Goal: Task Accomplishment & Management: Manage account settings

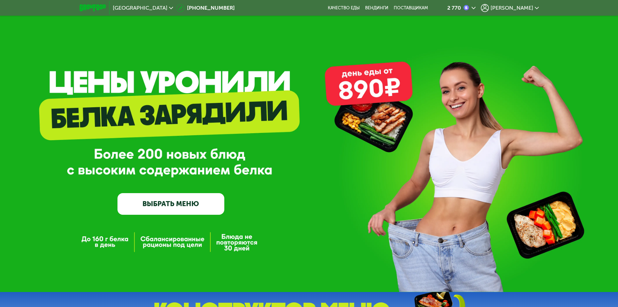
click at [532, 7] on span "[PERSON_NAME]" at bounding box center [512, 7] width 43 height 5
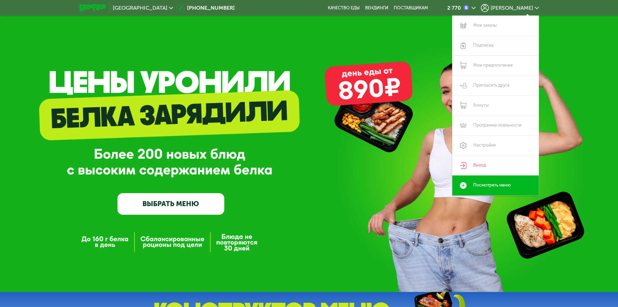
click at [480, 47] on link "Подписка" at bounding box center [496, 46] width 87 height 20
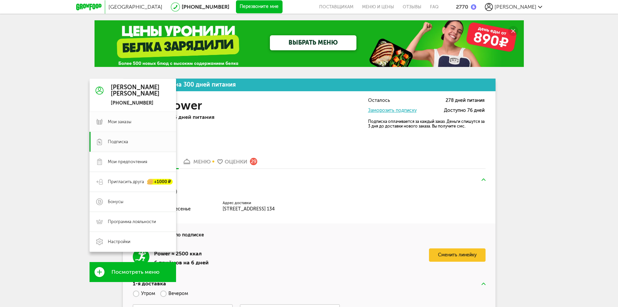
click at [116, 120] on span "Мои заказы" at bounding box center [120, 122] width 24 height 6
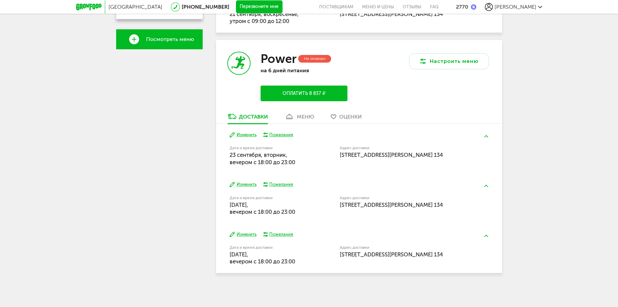
scroll to position [261, 0]
click at [245, 181] on button "Изменить" at bounding box center [243, 184] width 27 height 6
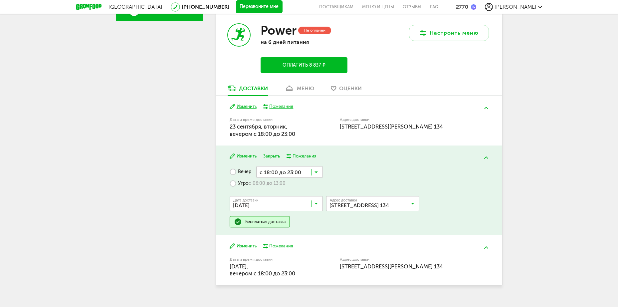
click at [316, 208] on icon at bounding box center [316, 205] width 3 height 7
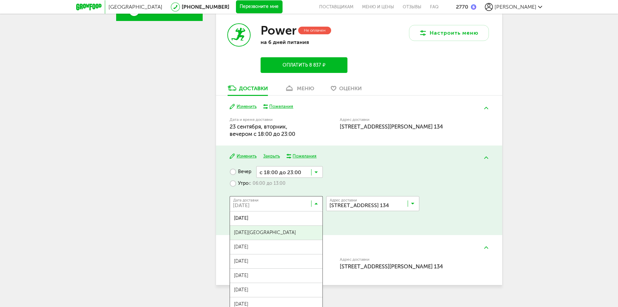
click at [258, 240] on span "26 сентября, пятница" at bounding box center [276, 233] width 93 height 14
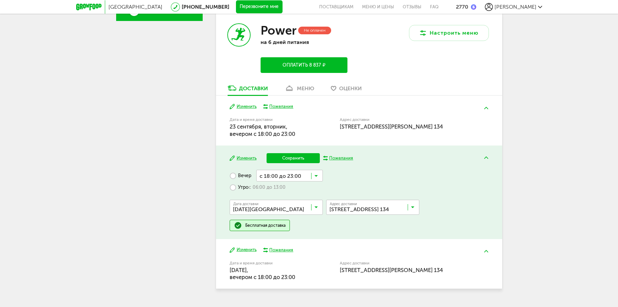
click at [290, 163] on button "Сохранить" at bounding box center [293, 158] width 53 height 10
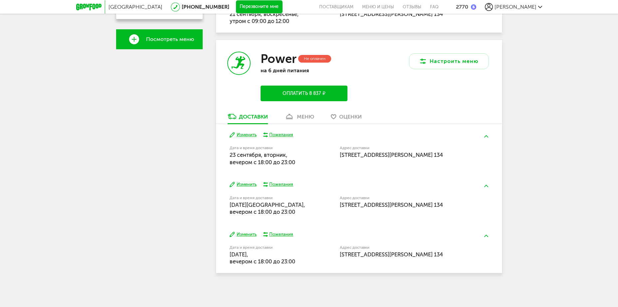
click at [240, 231] on button "Изменить" at bounding box center [243, 234] width 27 height 6
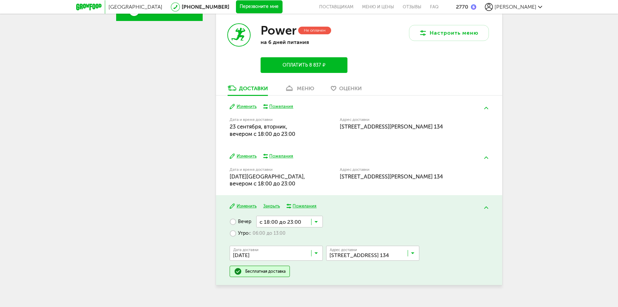
click at [315, 258] on icon at bounding box center [316, 254] width 3 height 7
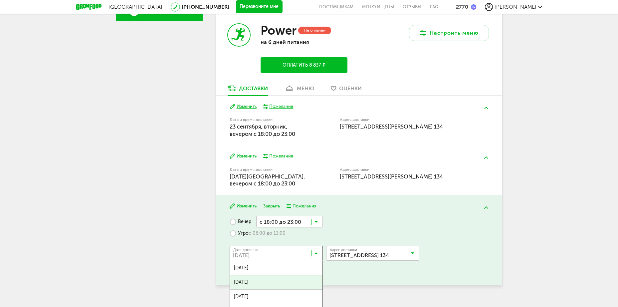
click at [264, 289] on span "29 сентября, понедельник" at bounding box center [276, 282] width 93 height 14
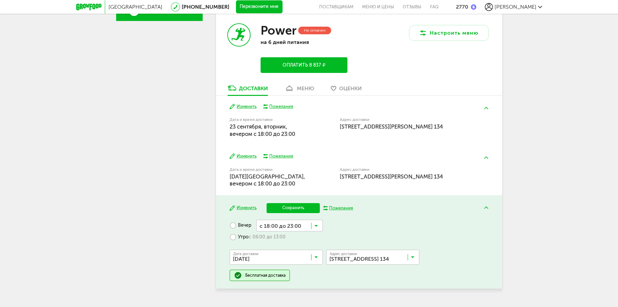
click at [280, 213] on button "Сохранить" at bounding box center [293, 208] width 53 height 10
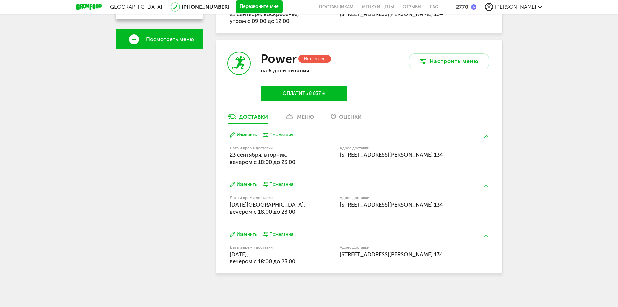
click at [299, 114] on div "меню" at bounding box center [305, 117] width 17 height 6
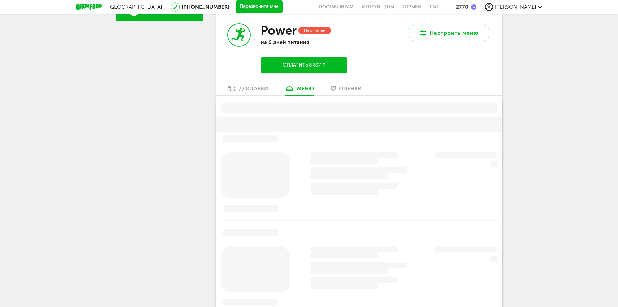
scroll to position [263, 0]
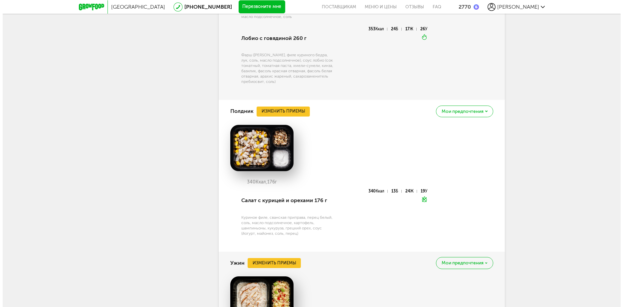
scroll to position [1005, 0]
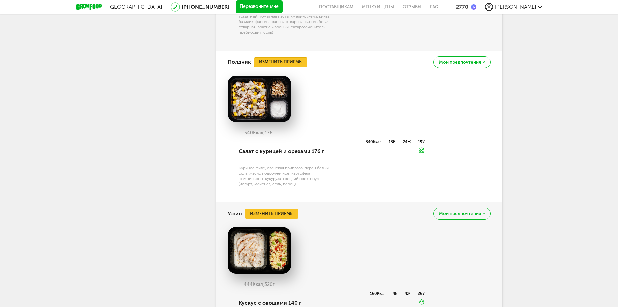
click at [266, 67] on button "Изменить приемы" at bounding box center [280, 62] width 53 height 10
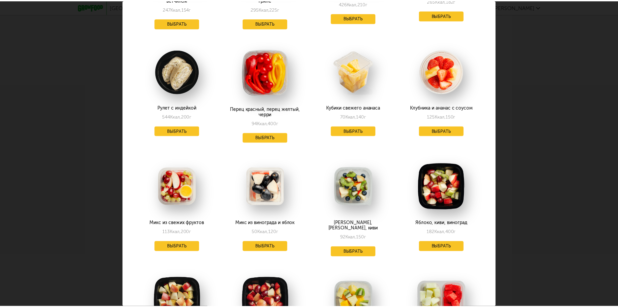
scroll to position [334, 0]
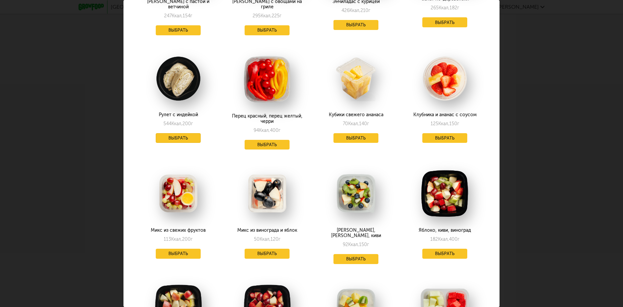
click at [179, 133] on button "Выбрать" at bounding box center [178, 138] width 45 height 10
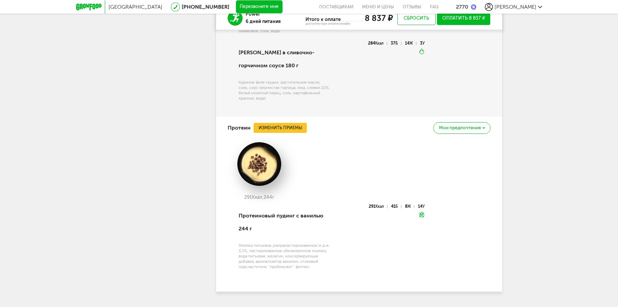
scroll to position [1334, 0]
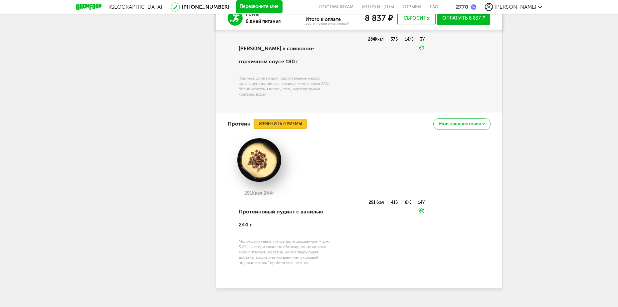
click at [288, 129] on button "Изменить приемы" at bounding box center [280, 124] width 53 height 10
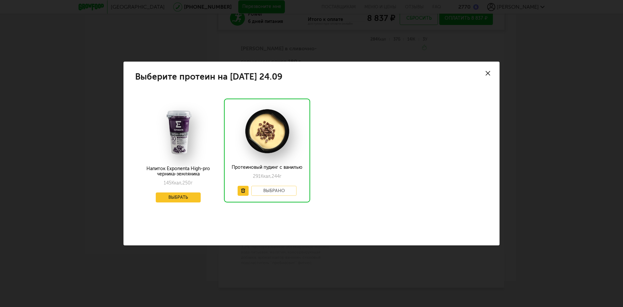
click at [489, 71] on icon at bounding box center [488, 73] width 5 height 5
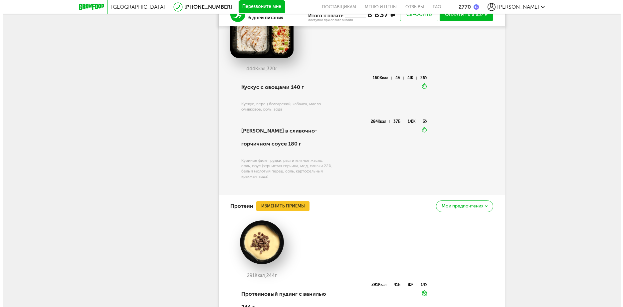
scroll to position [1291, 0]
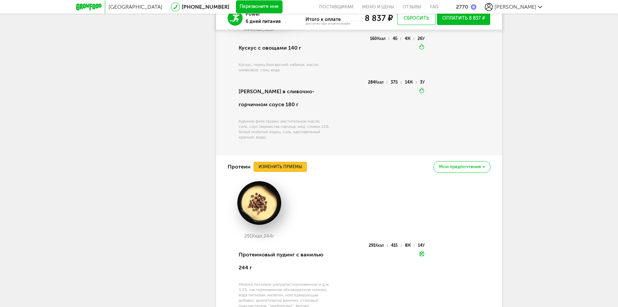
click at [300, 172] on button "Изменить приемы" at bounding box center [280, 167] width 53 height 10
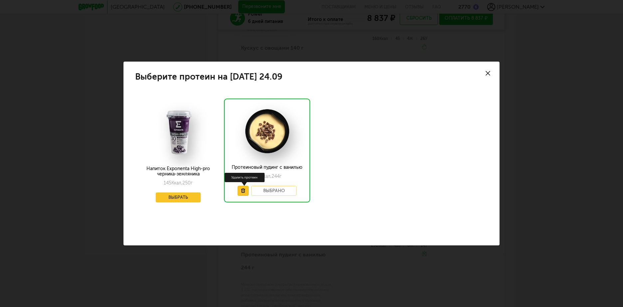
click at [238, 189] on button at bounding box center [243, 191] width 11 height 10
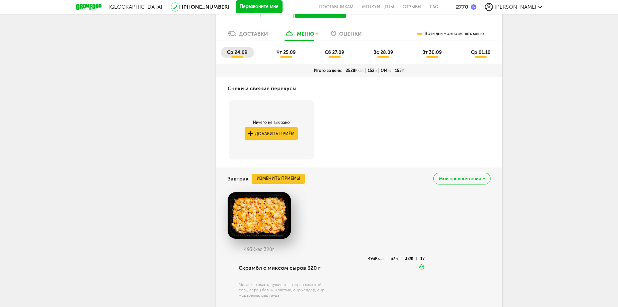
scroll to position [288, 0]
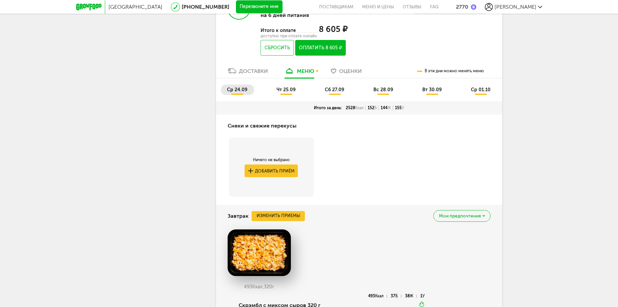
click at [294, 95] on li "чт 25.09" at bounding box center [287, 90] width 32 height 10
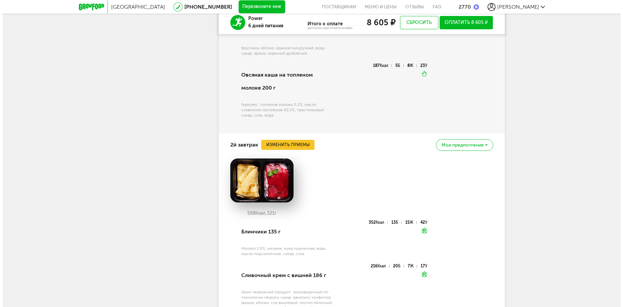
scroll to position [579, 0]
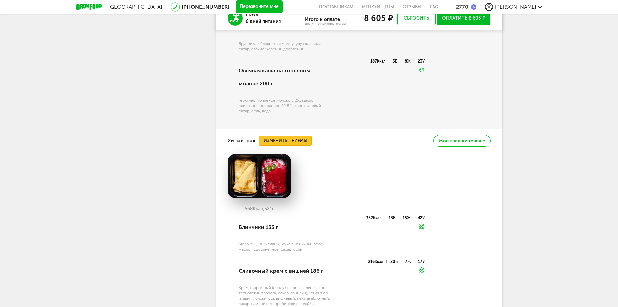
click at [303, 146] on button "Изменить приемы" at bounding box center [285, 141] width 53 height 10
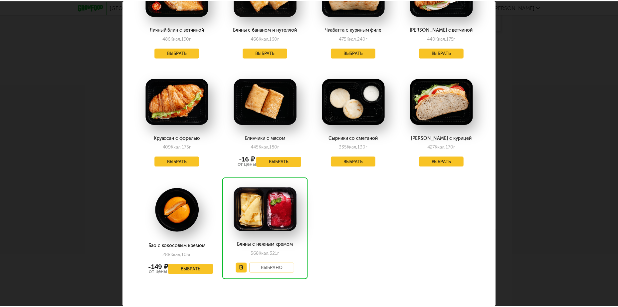
scroll to position [624, 0]
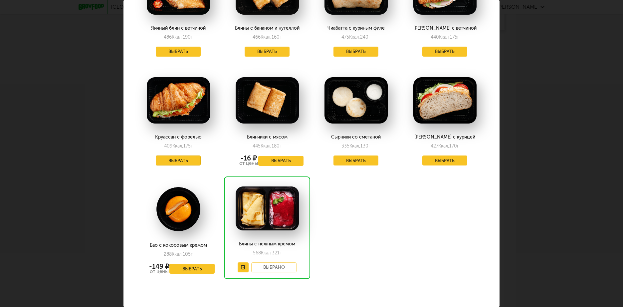
click at [185, 163] on button "Выбрать" at bounding box center [178, 161] width 45 height 10
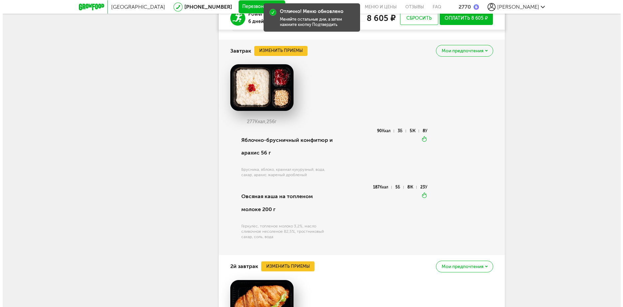
scroll to position [422, 0]
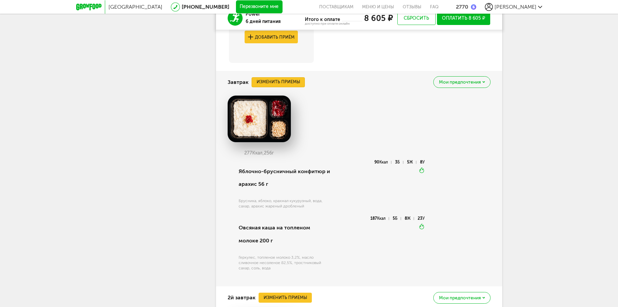
click at [277, 87] on button "Изменить приемы" at bounding box center [278, 82] width 53 height 10
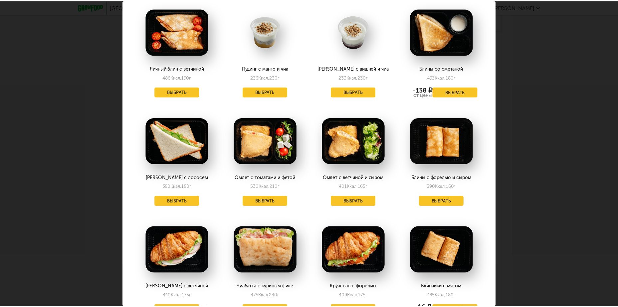
scroll to position [591, 0]
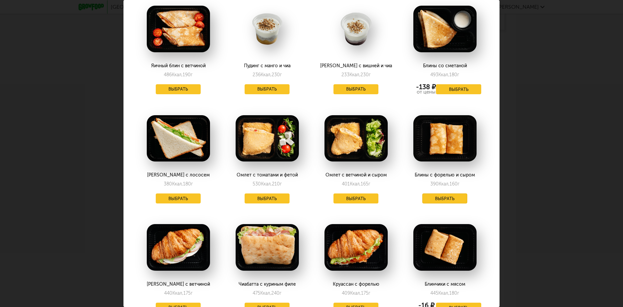
click at [437, 195] on button "Выбрать" at bounding box center [445, 198] width 45 height 10
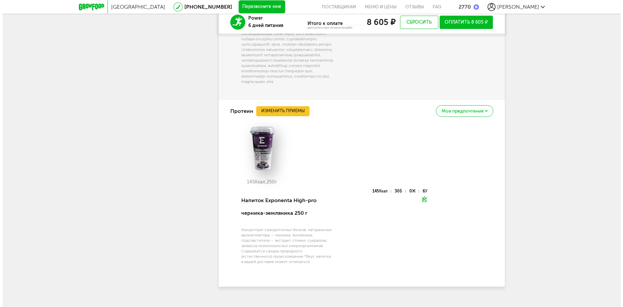
scroll to position [1500, 0]
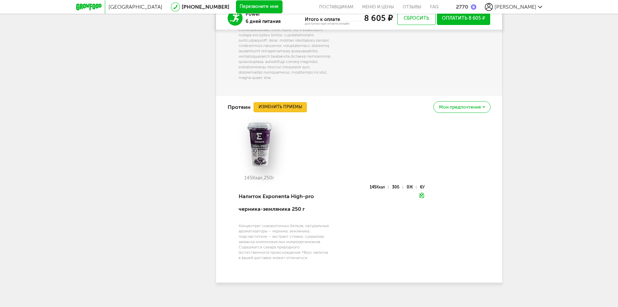
click at [289, 112] on button "Изменить приемы" at bounding box center [280, 107] width 53 height 10
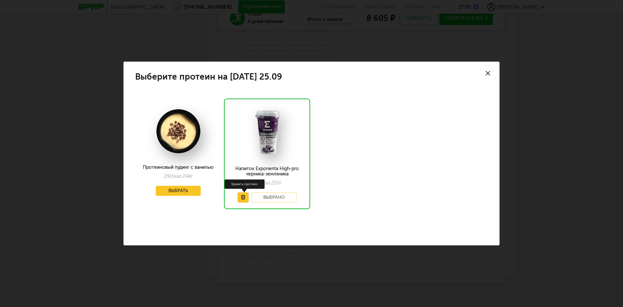
click at [246, 195] on button at bounding box center [243, 197] width 11 height 10
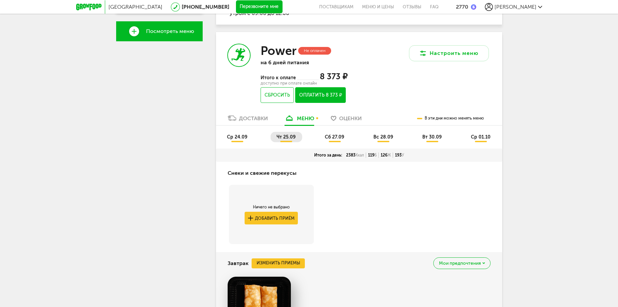
scroll to position [278, 0]
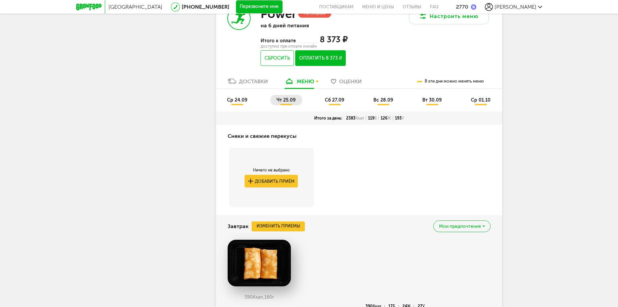
click at [336, 103] on span "сб 27.09" at bounding box center [334, 100] width 19 height 6
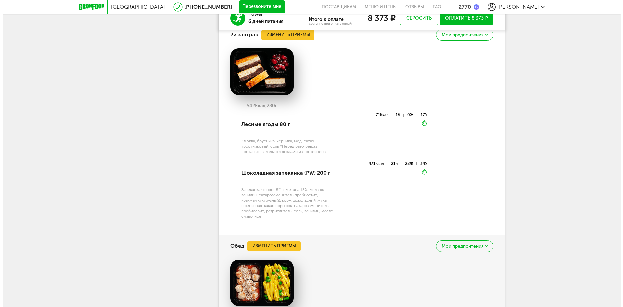
scroll to position [678, 0]
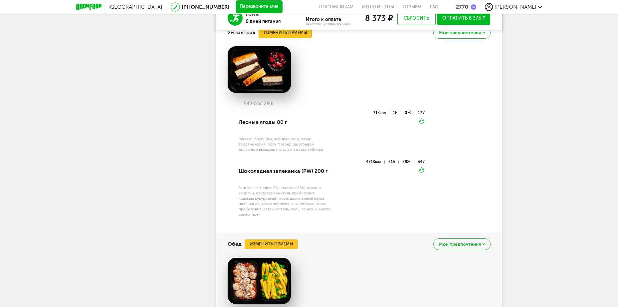
click at [286, 38] on button "Изменить приемы" at bounding box center [285, 33] width 53 height 10
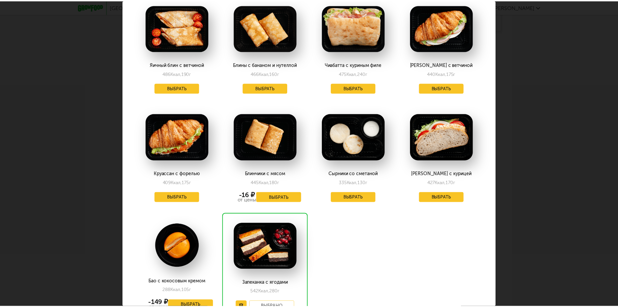
scroll to position [479, 0]
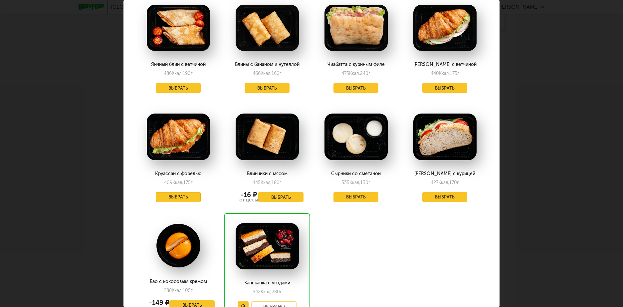
click at [164, 195] on button "Выбрать" at bounding box center [178, 197] width 45 height 10
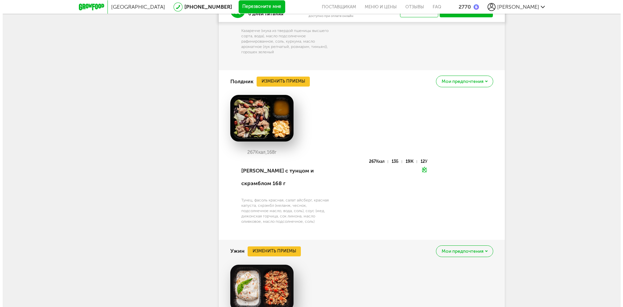
scroll to position [1092, 0]
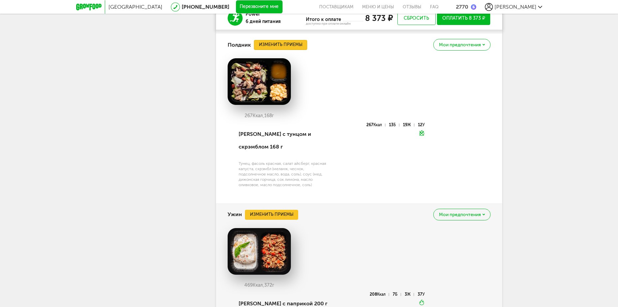
click at [277, 50] on button "Изменить приемы" at bounding box center [280, 45] width 53 height 10
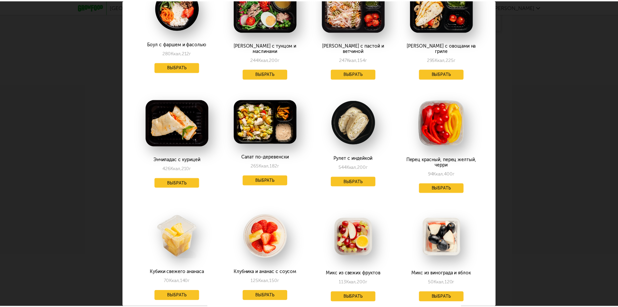
scroll to position [284, 0]
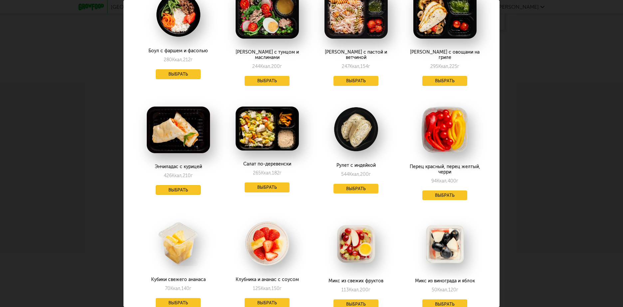
click at [173, 185] on button "Выбрать" at bounding box center [178, 190] width 45 height 10
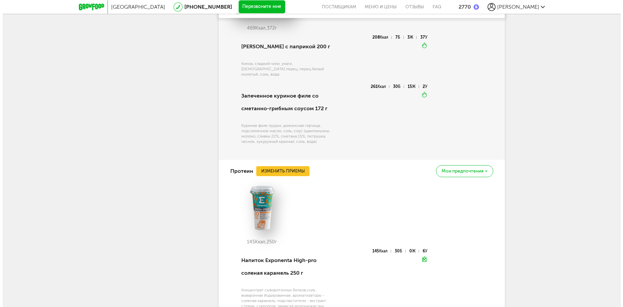
scroll to position [1406, 0]
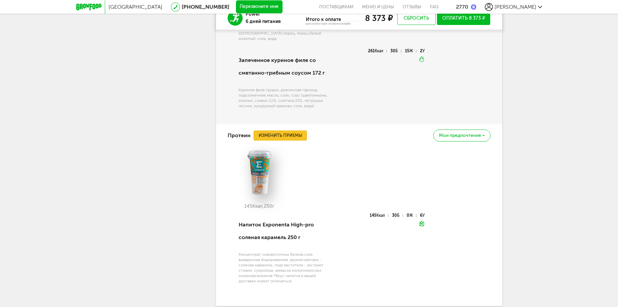
click at [282, 141] on button "Изменить приемы" at bounding box center [280, 136] width 53 height 10
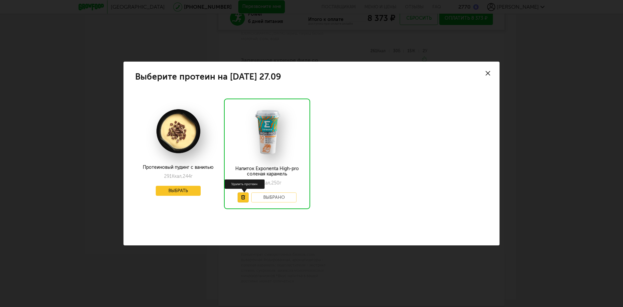
click at [243, 197] on use at bounding box center [243, 197] width 4 height 4
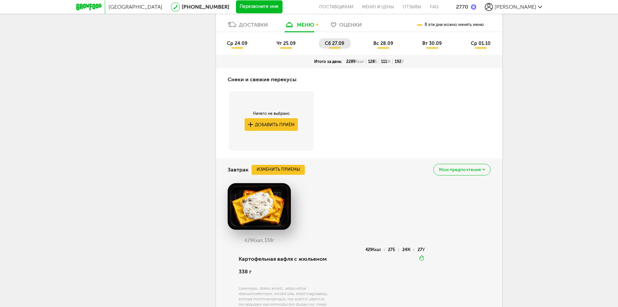
scroll to position [319, 0]
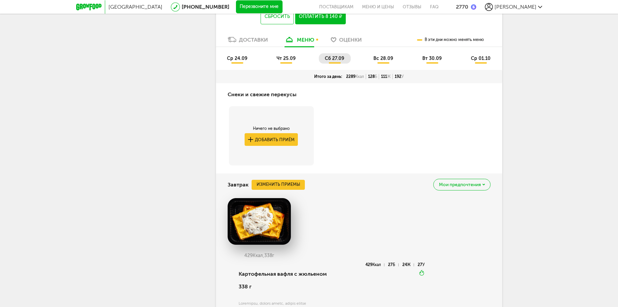
click at [386, 61] on span "вс 28.09" at bounding box center [384, 59] width 20 height 6
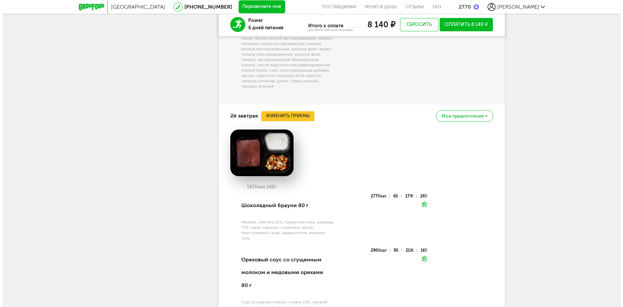
scroll to position [632, 0]
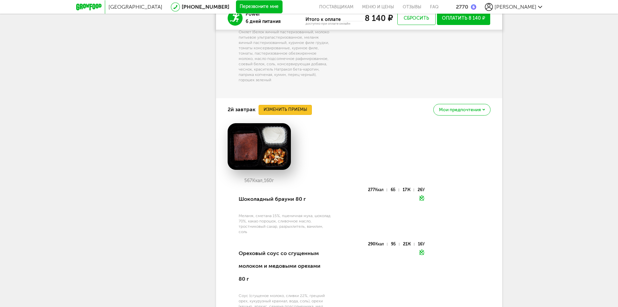
click at [286, 115] on button "Изменить приемы" at bounding box center [285, 110] width 53 height 10
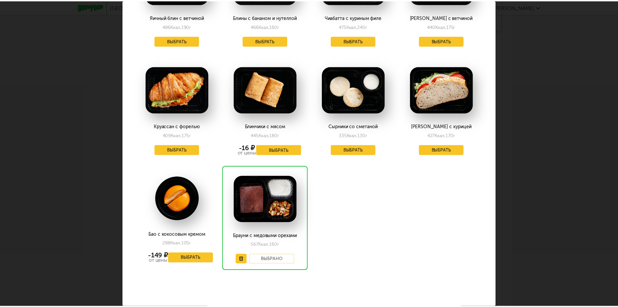
scroll to position [532, 0]
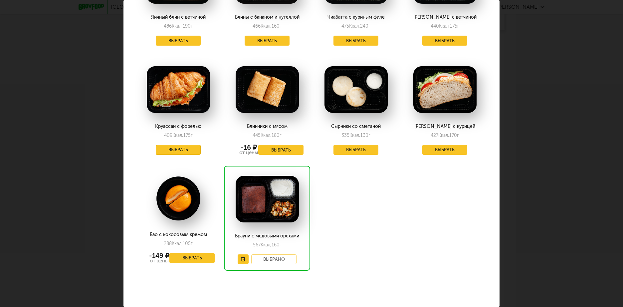
click at [188, 147] on button "Выбрать" at bounding box center [178, 150] width 45 height 10
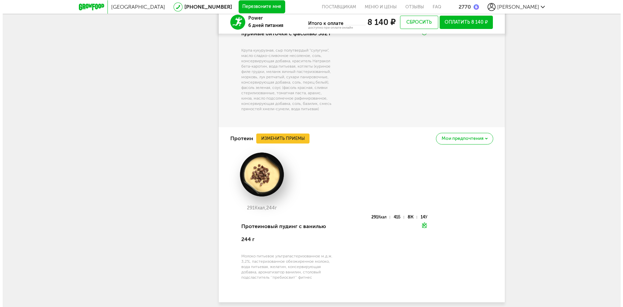
scroll to position [1523, 0]
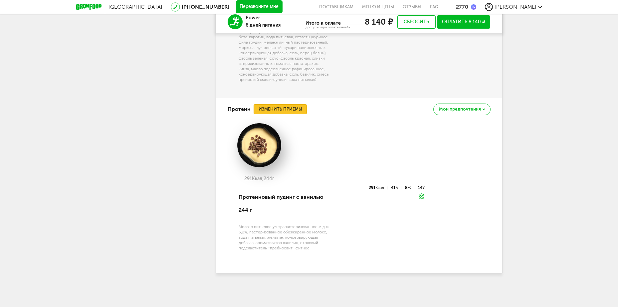
click at [296, 114] on button "Изменить приемы" at bounding box center [280, 109] width 53 height 10
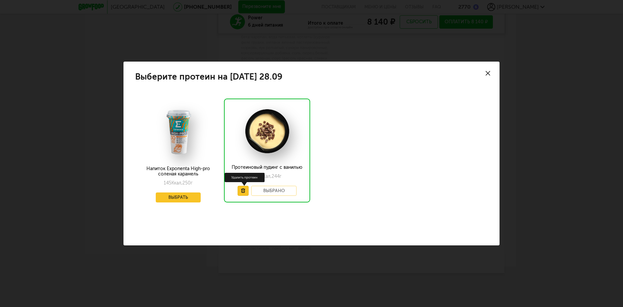
click at [244, 188] on icon at bounding box center [243, 190] width 4 height 4
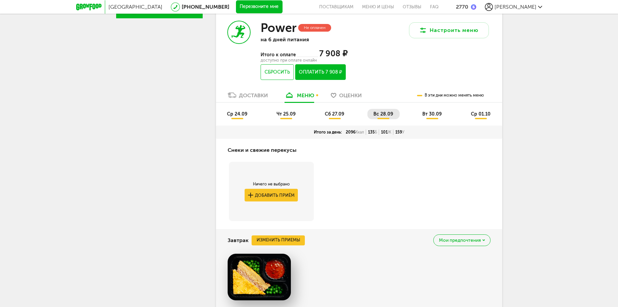
scroll to position [252, 0]
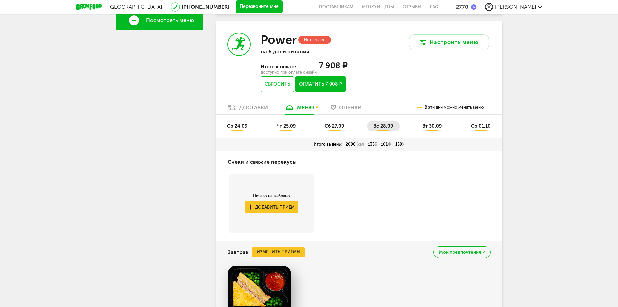
click at [332, 129] on span "сб 27.09" at bounding box center [334, 126] width 19 height 6
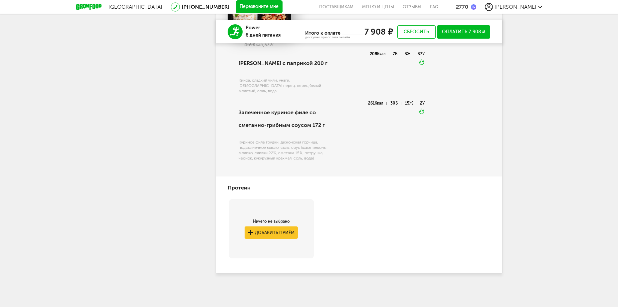
scroll to position [1368, 0]
click at [268, 231] on button "Добавить приём" at bounding box center [271, 232] width 53 height 12
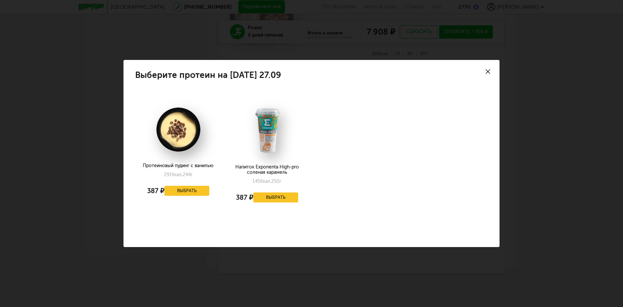
click at [487, 69] on icon at bounding box center [488, 71] width 5 height 5
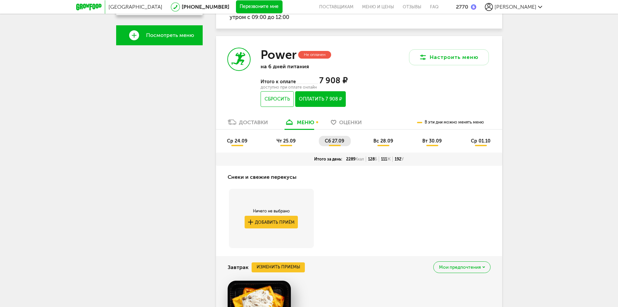
scroll to position [214, 0]
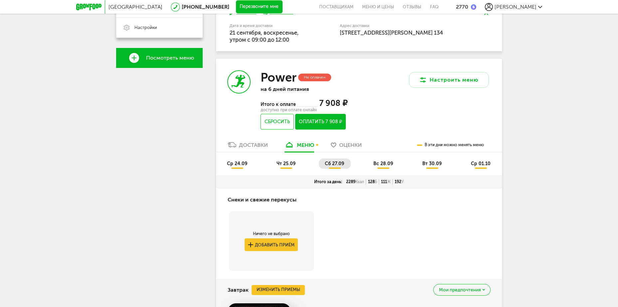
drag, startPoint x: 380, startPoint y: 175, endPoint x: 468, endPoint y: 166, distance: 88.4
click at [380, 167] on span "вс 28.09" at bounding box center [384, 164] width 20 height 6
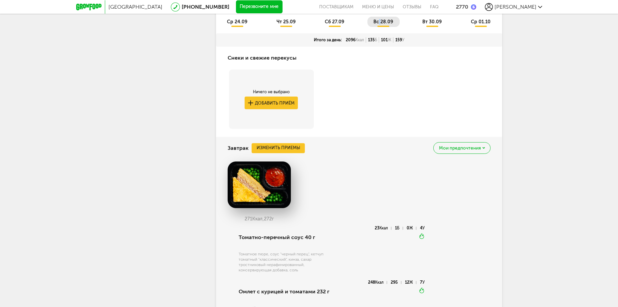
scroll to position [350, 0]
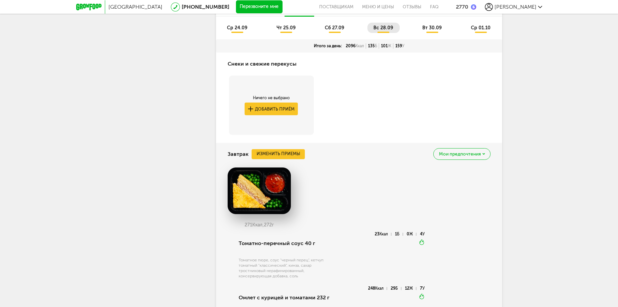
click at [429, 31] on span "вт 30.09" at bounding box center [432, 28] width 19 height 6
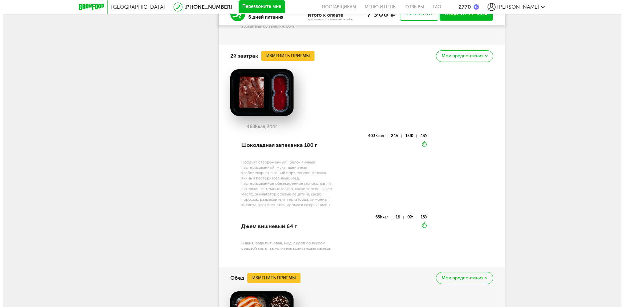
scroll to position [601, 0]
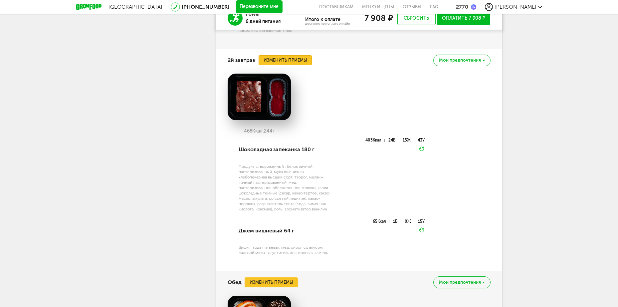
click at [301, 65] on button "Изменить приемы" at bounding box center [285, 60] width 53 height 10
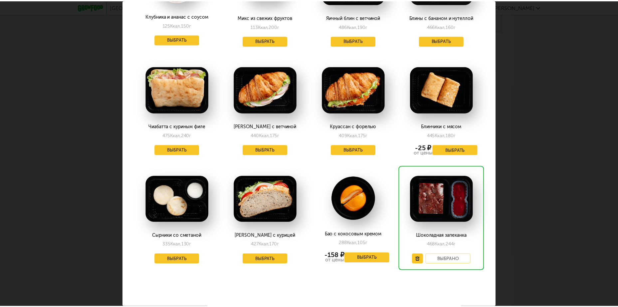
scroll to position [531, 0]
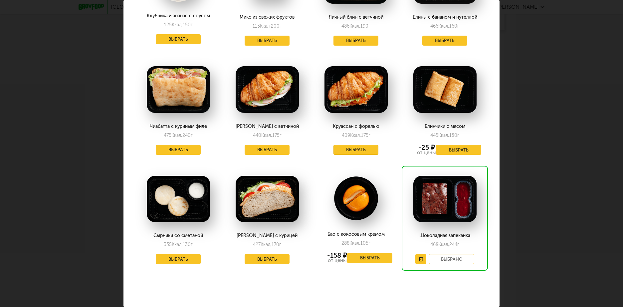
click at [352, 146] on button "Выбрать" at bounding box center [356, 150] width 45 height 10
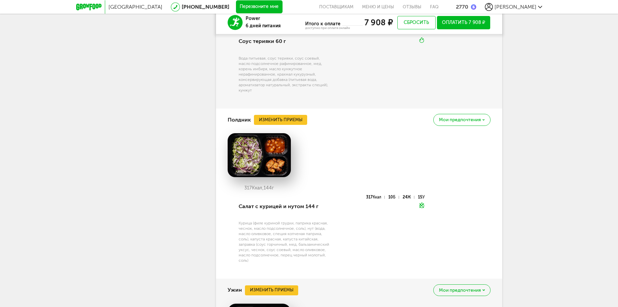
scroll to position [1001, 0]
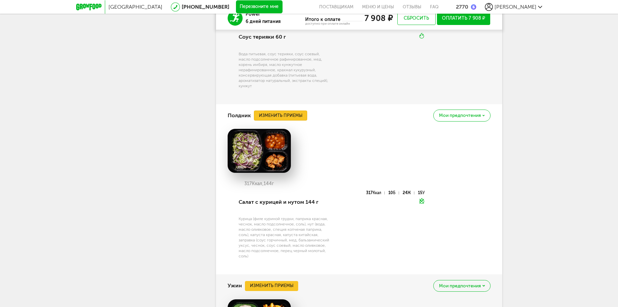
click at [275, 121] on button "Изменить приемы" at bounding box center [280, 116] width 53 height 10
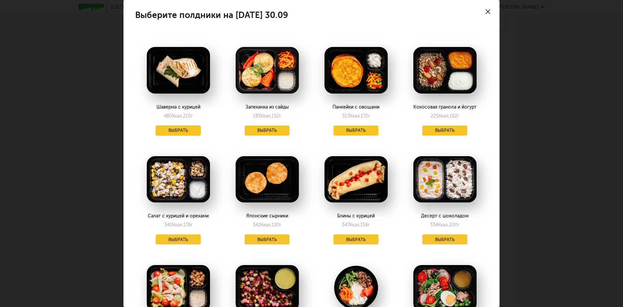
click at [181, 131] on button "Выбрать" at bounding box center [178, 131] width 45 height 10
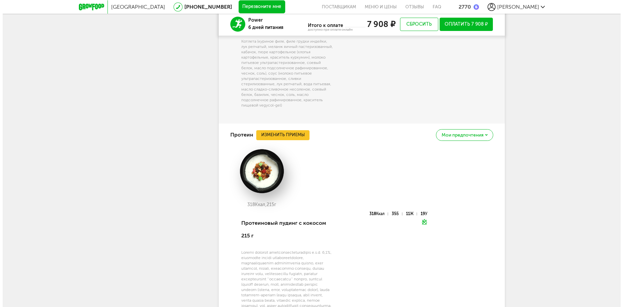
scroll to position [1456, 0]
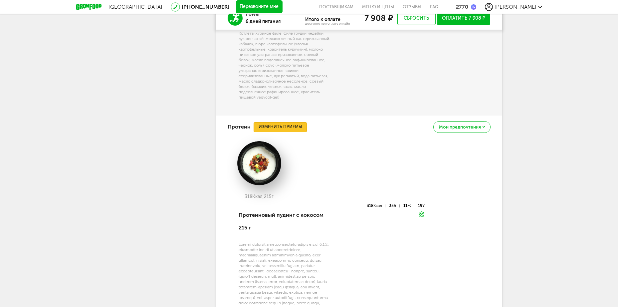
click at [292, 132] on button "Изменить приемы" at bounding box center [280, 127] width 53 height 10
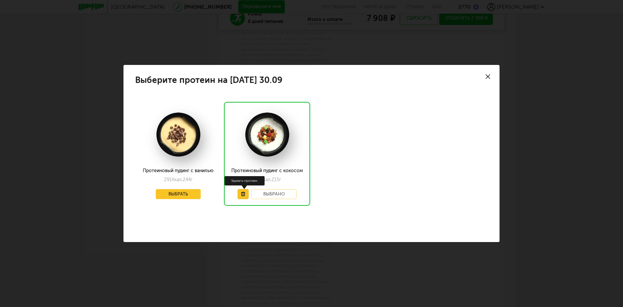
click at [240, 192] on button at bounding box center [243, 194] width 11 height 10
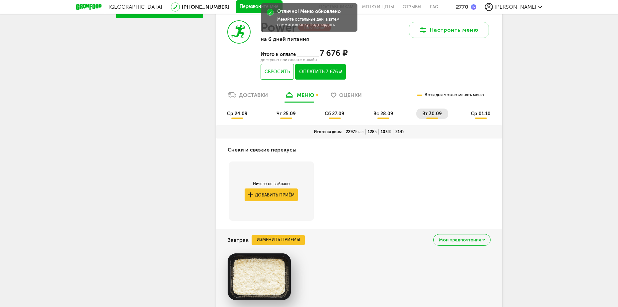
scroll to position [254, 0]
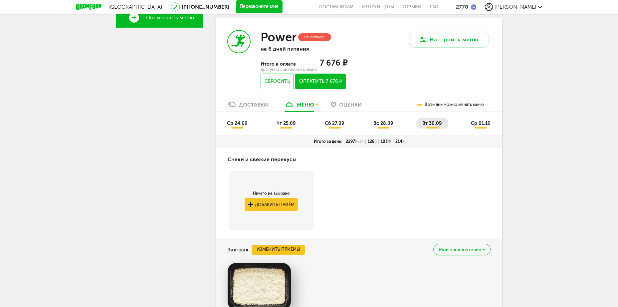
click at [485, 126] on span "ср 01.10" at bounding box center [481, 124] width 20 height 6
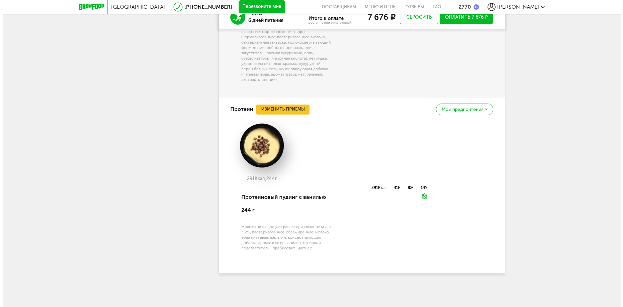
scroll to position [1534, 0]
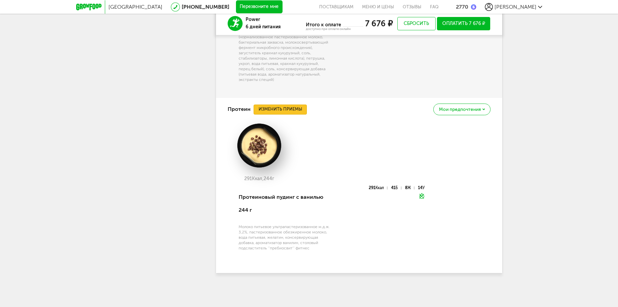
click at [283, 115] on button "Изменить приемы" at bounding box center [280, 110] width 53 height 10
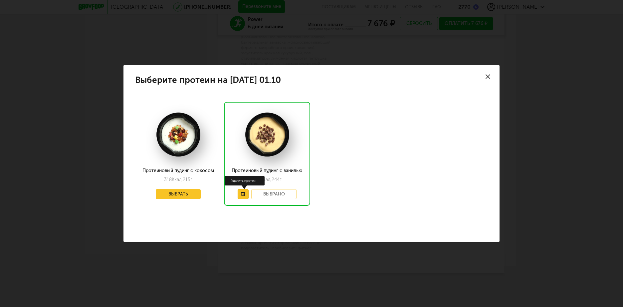
click at [241, 195] on button at bounding box center [243, 194] width 11 height 10
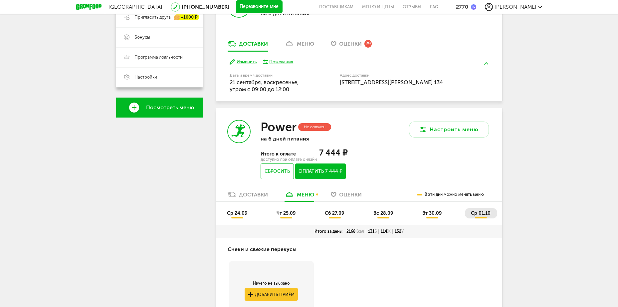
scroll to position [190, 0]
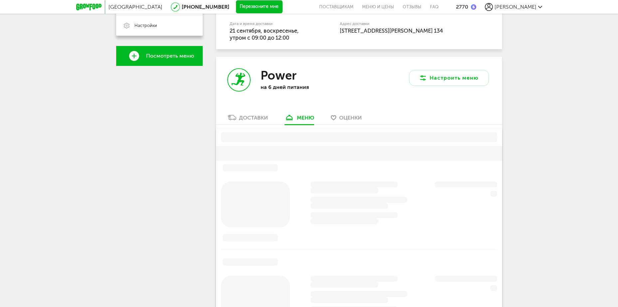
scroll to position [263, 0]
